Goal: Information Seeking & Learning: Learn about a topic

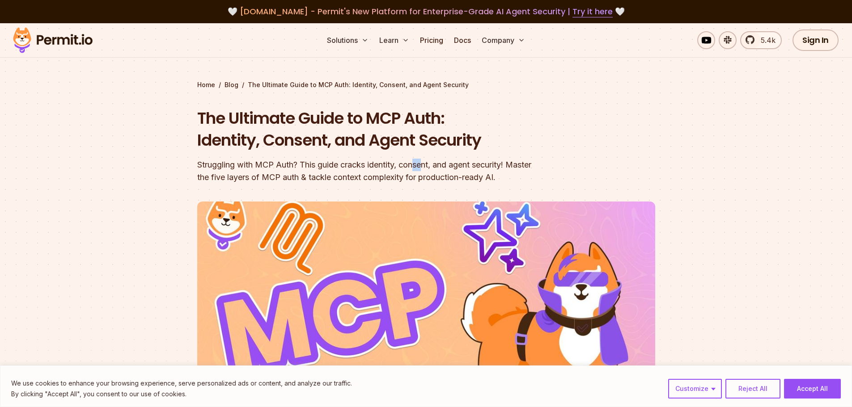
drag, startPoint x: 419, startPoint y: 169, endPoint x: 512, endPoint y: 170, distance: 93.5
click at [444, 169] on div "Struggling with MCP Auth? This guide cracks identity, consent, and agent securi…" at bounding box center [368, 171] width 343 height 25
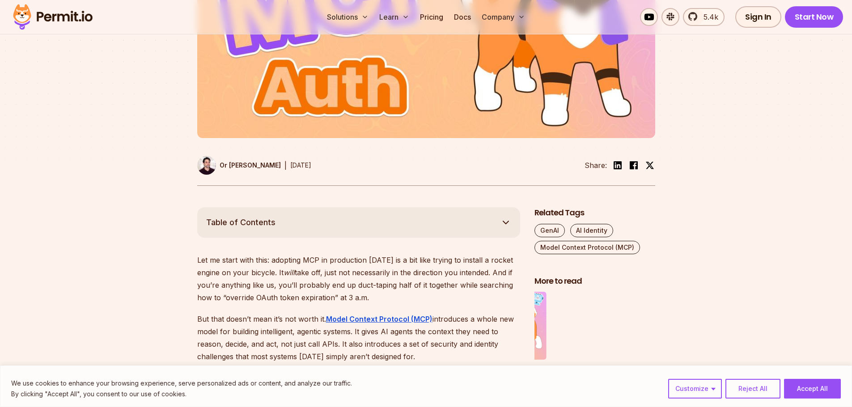
scroll to position [402, 0]
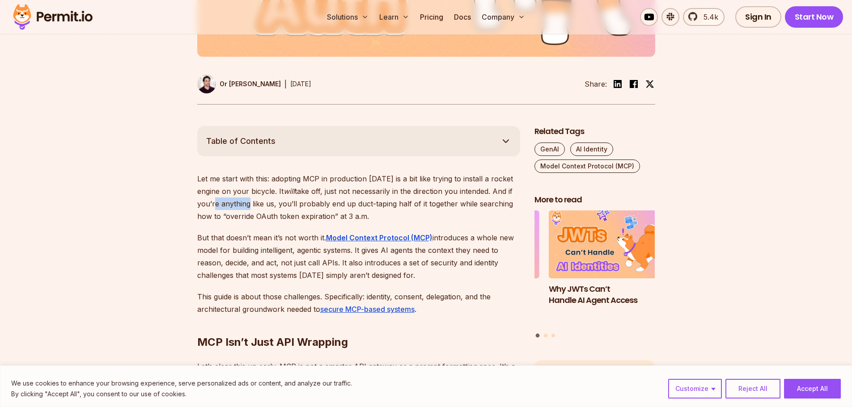
drag, startPoint x: 216, startPoint y: 204, endPoint x: 251, endPoint y: 204, distance: 34.4
click at [247, 205] on p "Let me start with this: adopting MCP in production [DATE] is a bit like trying …" at bounding box center [358, 198] width 323 height 50
drag, startPoint x: 313, startPoint y: 204, endPoint x: 377, endPoint y: 204, distance: 63.9
click at [377, 204] on p "Let me start with this: adopting MCP in production [DATE] is a bit like trying …" at bounding box center [358, 198] width 323 height 50
drag, startPoint x: 227, startPoint y: 216, endPoint x: 284, endPoint y: 216, distance: 56.8
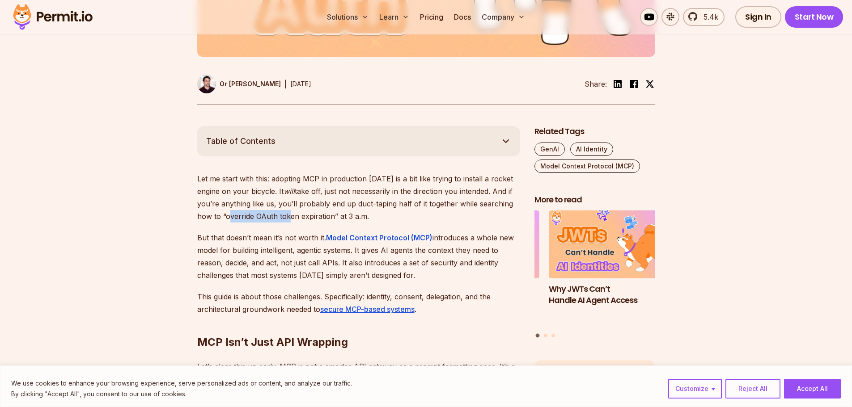
click at [282, 217] on p "Let me start with this: adopting MCP in production [DATE] is a bit like trying …" at bounding box center [358, 198] width 323 height 50
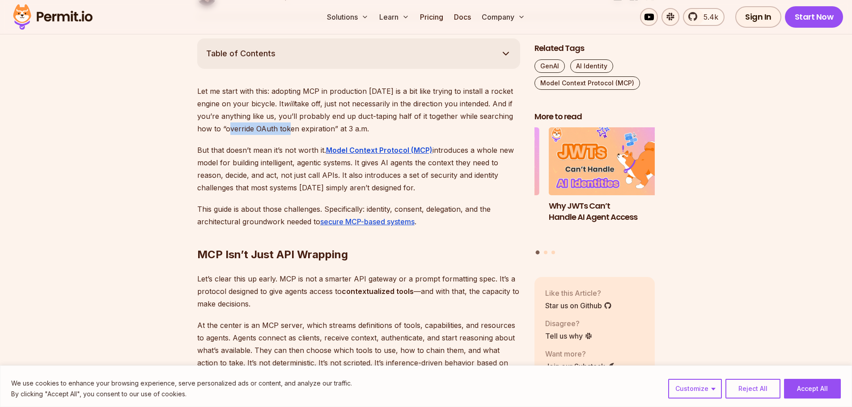
scroll to position [492, 0]
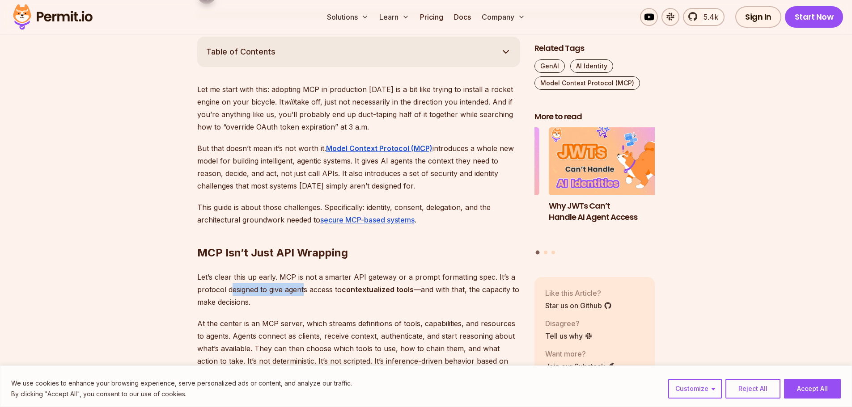
drag, startPoint x: 229, startPoint y: 291, endPoint x: 305, endPoint y: 292, distance: 75.6
click at [305, 293] on p "Let’s clear this up early. MCP is not a smarter API gateway or a prompt formatt…" at bounding box center [358, 290] width 323 height 38
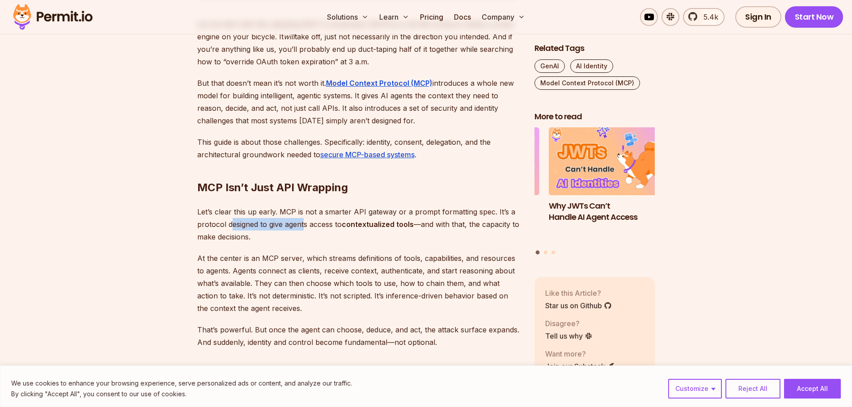
scroll to position [626, 0]
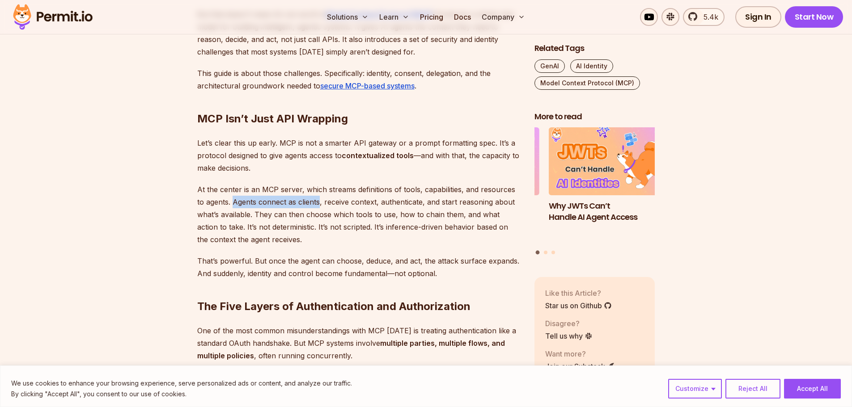
drag, startPoint x: 233, startPoint y: 200, endPoint x: 318, endPoint y: 198, distance: 85.4
click at [318, 198] on p "At the center is an MCP server, which streams definitions of tools, capabilitie…" at bounding box center [358, 214] width 323 height 63
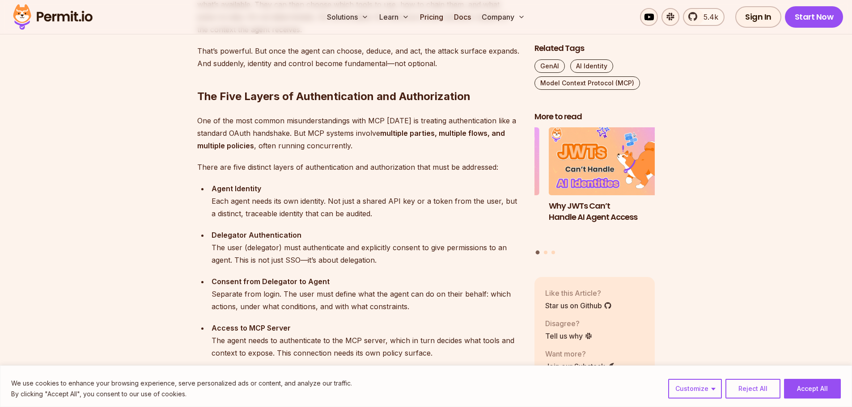
scroll to position [894, 0]
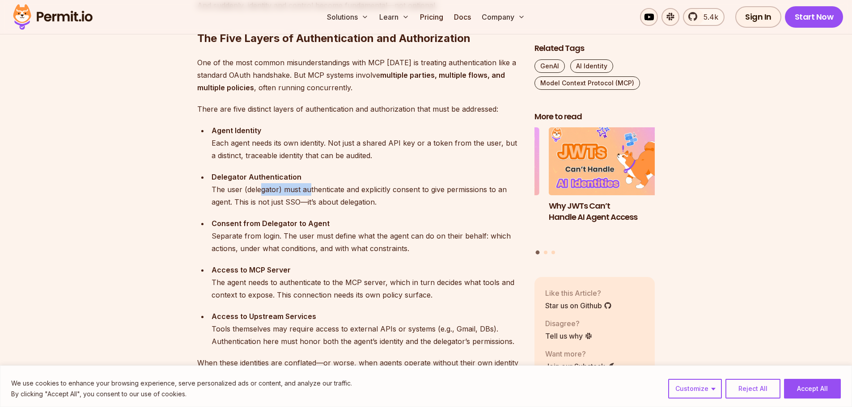
drag, startPoint x: 262, startPoint y: 189, endPoint x: 506, endPoint y: 212, distance: 245.7
click at [314, 185] on div "Delegator Authentication The user (delegator) must authenticate and explicitly …" at bounding box center [366, 190] width 309 height 38
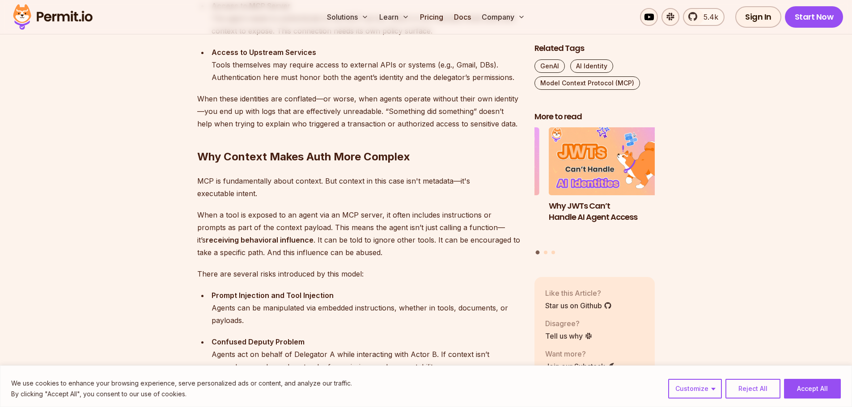
scroll to position [1163, 0]
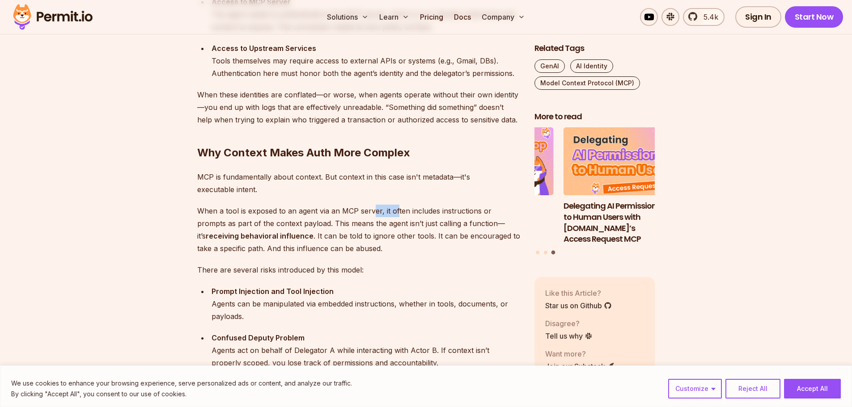
drag, startPoint x: 396, startPoint y: 211, endPoint x: 374, endPoint y: 209, distance: 22.0
click at [374, 209] on p "When a tool is exposed to an agent via an MCP server, it often includes instruc…" at bounding box center [358, 230] width 323 height 50
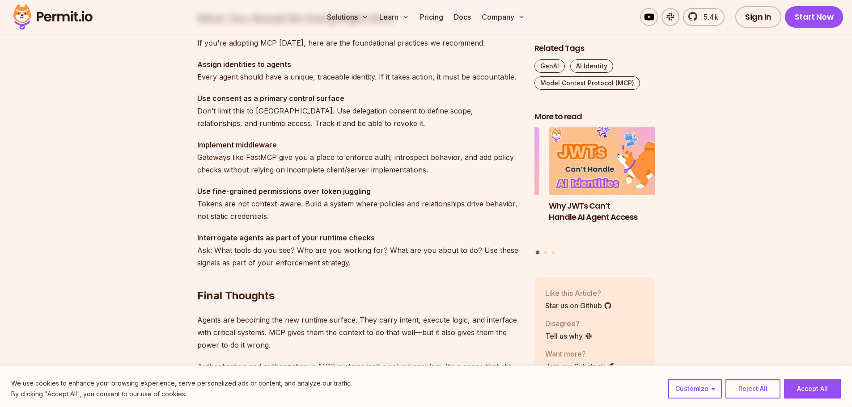
scroll to position [2539, 0]
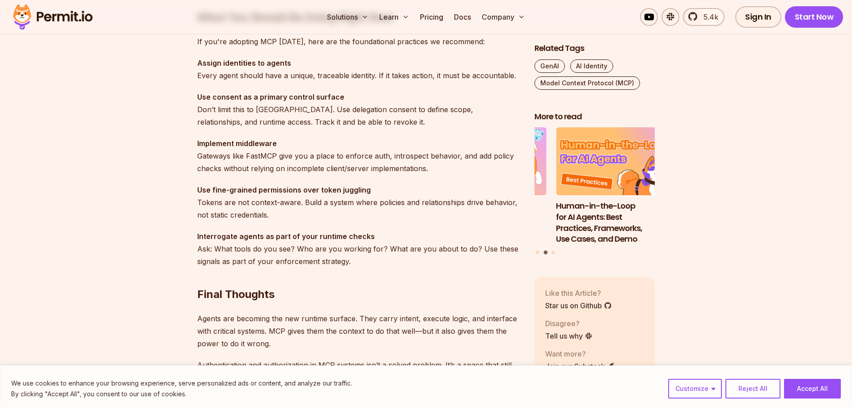
click at [379, 288] on h2 "Final Thoughts" at bounding box center [358, 277] width 323 height 50
drag, startPoint x: 284, startPoint y: 329, endPoint x: 372, endPoint y: 342, distance: 88.5
click at [333, 334] on p "Agents are becoming the new runtime surface. They carry intent, execute logic, …" at bounding box center [358, 332] width 323 height 38
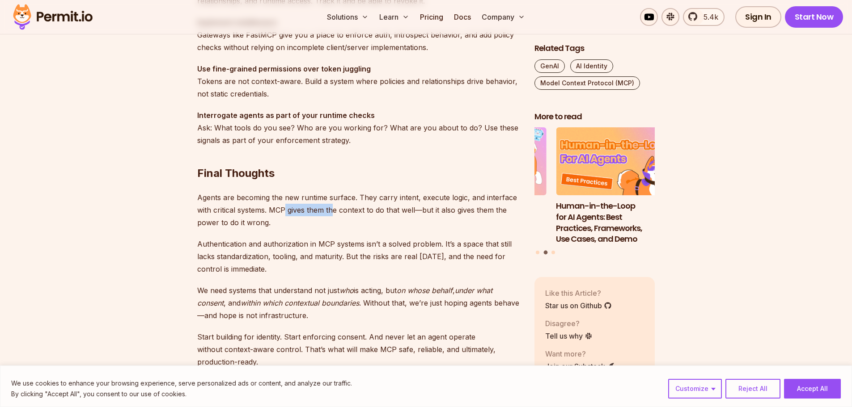
scroll to position [2674, 0]
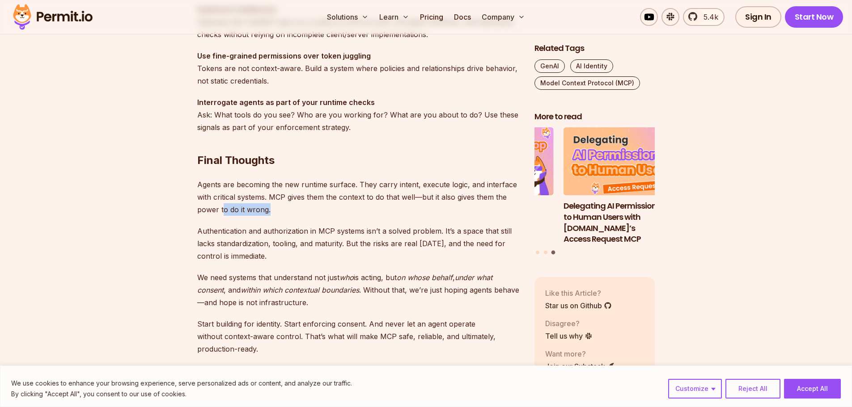
drag, startPoint x: 223, startPoint y: 204, endPoint x: 313, endPoint y: 218, distance: 91.4
click at [272, 207] on p "Agents are becoming the new runtime surface. They carry intent, execute logic, …" at bounding box center [358, 197] width 323 height 38
drag, startPoint x: 285, startPoint y: 229, endPoint x: 267, endPoint y: 229, distance: 18.3
click at [267, 229] on p "Authentication and authorization in MCP systems isn’t a solved problem. It’s a …" at bounding box center [358, 244] width 323 height 38
drag, startPoint x: 406, startPoint y: 230, endPoint x: 371, endPoint y: 230, distance: 35.3
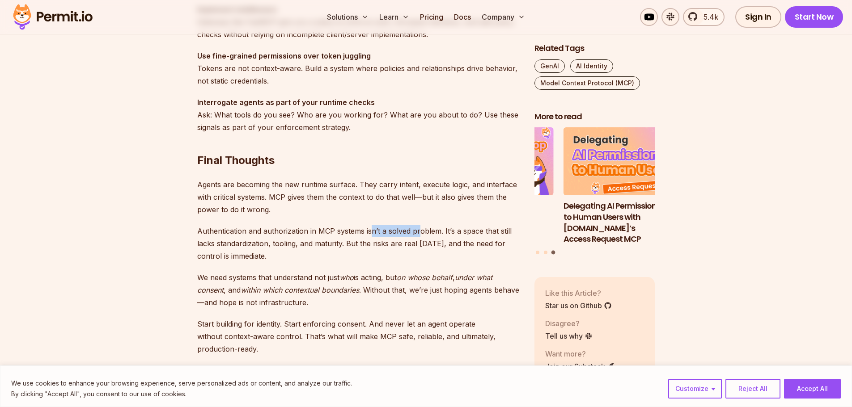
click at [371, 230] on p "Authentication and authorization in MCP systems isn’t a solved problem. It’s a …" at bounding box center [358, 244] width 323 height 38
drag, startPoint x: 206, startPoint y: 242, endPoint x: 240, endPoint y: 241, distance: 34.4
click at [240, 241] on p "Authentication and authorization in MCP systems isn’t a solved problem. It’s a …" at bounding box center [358, 244] width 323 height 38
click at [278, 248] on p "Authentication and authorization in MCP systems isn’t a solved problem. It’s a …" at bounding box center [358, 244] width 323 height 38
drag, startPoint x: 335, startPoint y: 324, endPoint x: 395, endPoint y: 324, distance: 59.9
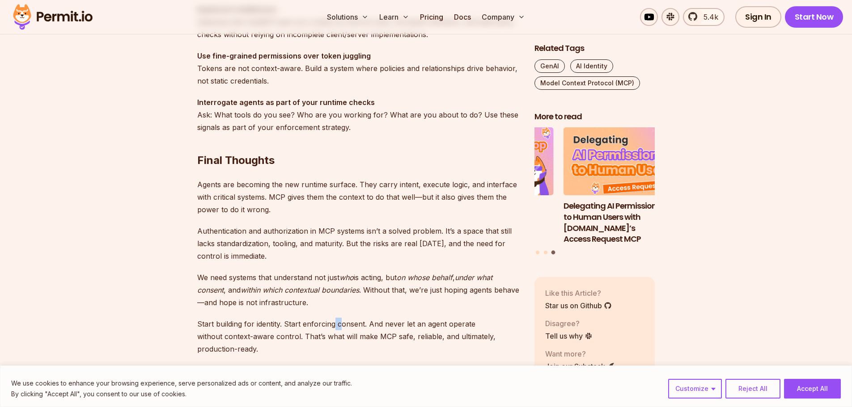
click at [379, 324] on p "Start building for identity. Start enforcing consent. And never let an agent op…" at bounding box center [358, 337] width 323 height 38
drag, startPoint x: 411, startPoint y: 323, endPoint x: 448, endPoint y: 324, distance: 37.6
click at [448, 324] on p "Start building for identity. Start enforcing consent. And never let an agent op…" at bounding box center [358, 337] width 323 height 38
drag, startPoint x: 227, startPoint y: 333, endPoint x: 252, endPoint y: 333, distance: 25.0
click at [252, 333] on p "Start building for identity. Start enforcing consent. And never let an agent op…" at bounding box center [358, 337] width 323 height 38
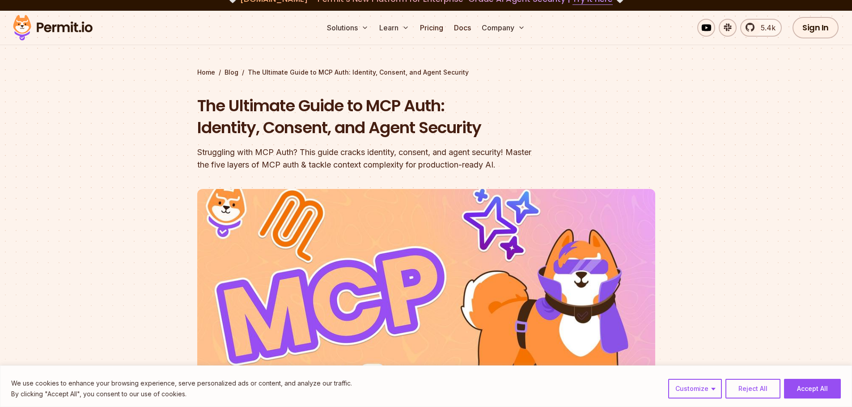
scroll to position [0, 0]
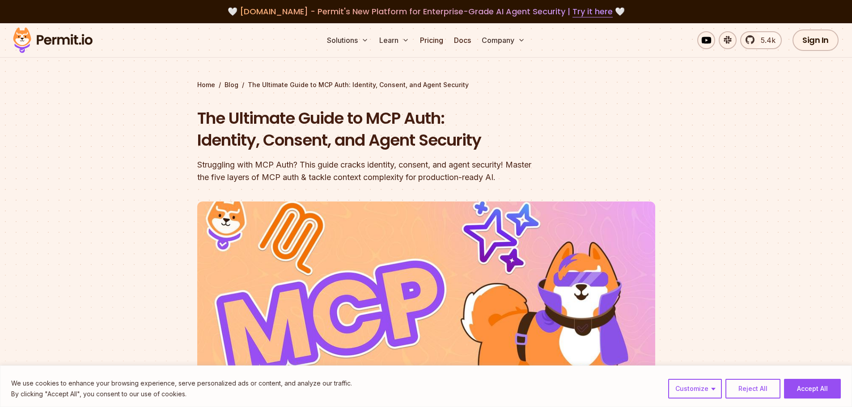
click at [323, 296] on img at bounding box center [426, 331] width 458 height 258
click at [824, 142] on section "Home / Blog / The Ultimate Guide to MCP Auth: Identity, Consent, and Agent Secu…" at bounding box center [426, 275] width 852 height 505
